Goal: Task Accomplishment & Management: Complete application form

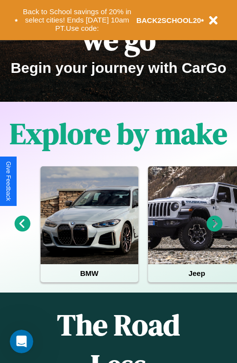
scroll to position [150, 0]
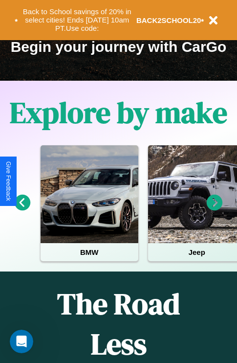
click at [22, 209] on icon at bounding box center [23, 202] width 16 height 16
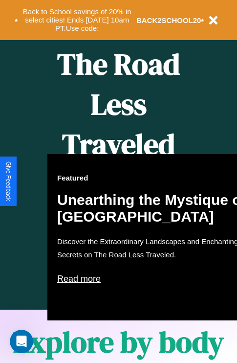
scroll to position [1184, 0]
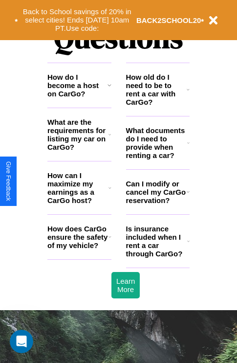
click at [157, 257] on h3 "Is insurance included when I rent a car through CarGo?" at bounding box center [156, 240] width 61 height 33
click at [79, 98] on h3 "How do I become a host on CarGo?" at bounding box center [77, 85] width 60 height 25
click at [188, 245] on icon at bounding box center [188, 241] width 2 height 8
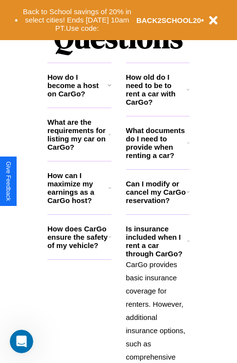
click at [79, 203] on h3 "How can I maximize my earnings as a CarGo host?" at bounding box center [77, 187] width 61 height 33
click at [188, 93] on icon at bounding box center [188, 90] width 3 height 8
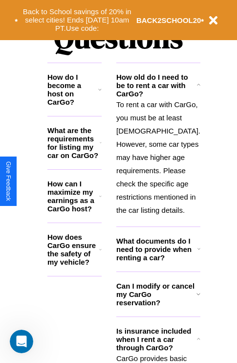
click at [102, 147] on icon at bounding box center [101, 143] width 2 height 8
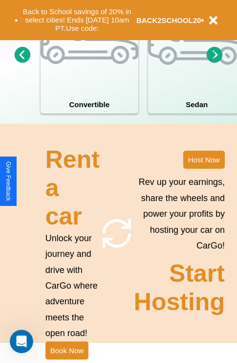
scroll to position [761, 0]
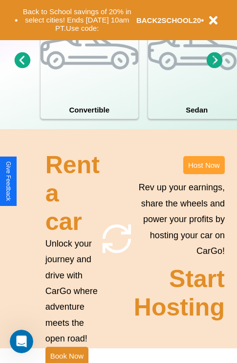
click at [204, 174] on button "Host Now" at bounding box center [204, 165] width 42 height 18
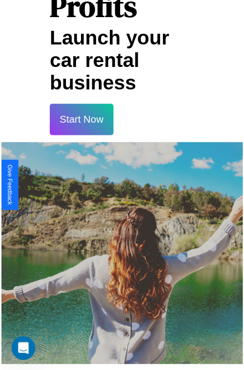
scroll to position [17, 0]
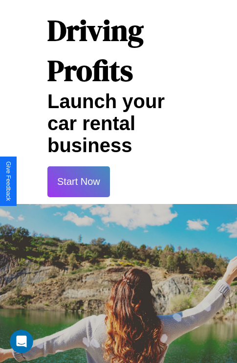
click at [78, 181] on button "Start Now" at bounding box center [78, 181] width 63 height 31
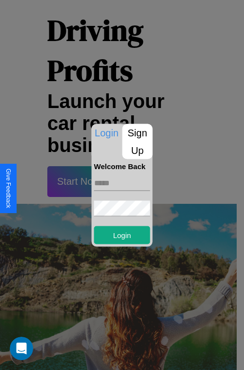
click at [137, 141] on p "Sign Up" at bounding box center [138, 141] width 30 height 35
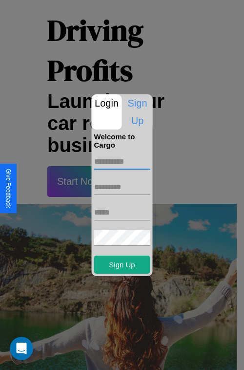
click at [122, 161] on input "text" at bounding box center [122, 162] width 56 height 16
type input "****"
click at [122, 187] on input "text" at bounding box center [122, 187] width 56 height 16
type input "*****"
click at [122, 212] on input "text" at bounding box center [122, 213] width 56 height 16
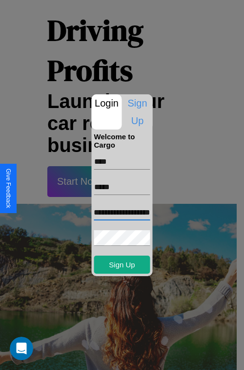
scroll to position [0, 26]
type input "**********"
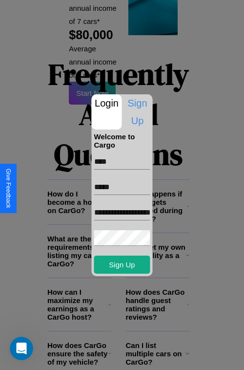
click at [126, 357] on div at bounding box center [122, 185] width 244 height 370
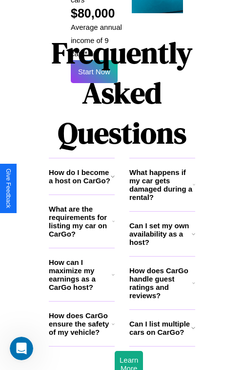
scroll to position [14, 0]
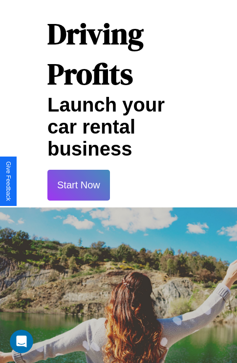
click at [78, 185] on button "Start Now" at bounding box center [78, 185] width 63 height 31
